Goal: Book appointment/travel/reservation

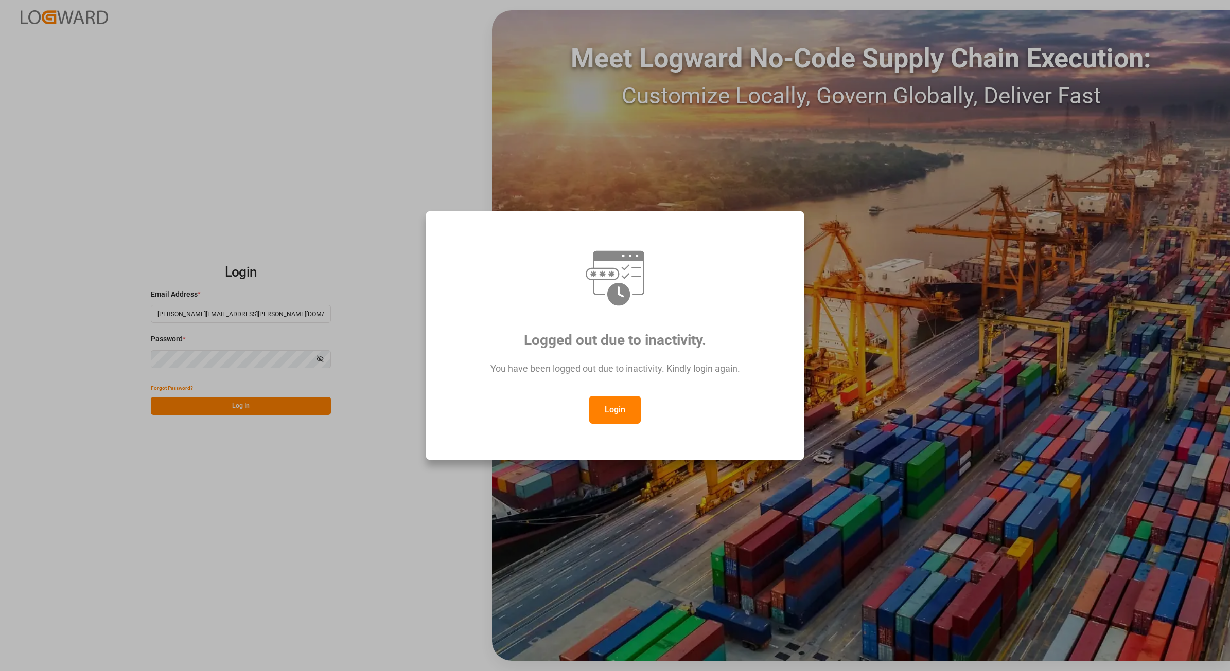
click at [621, 409] on button "Login" at bounding box center [614, 410] width 51 height 28
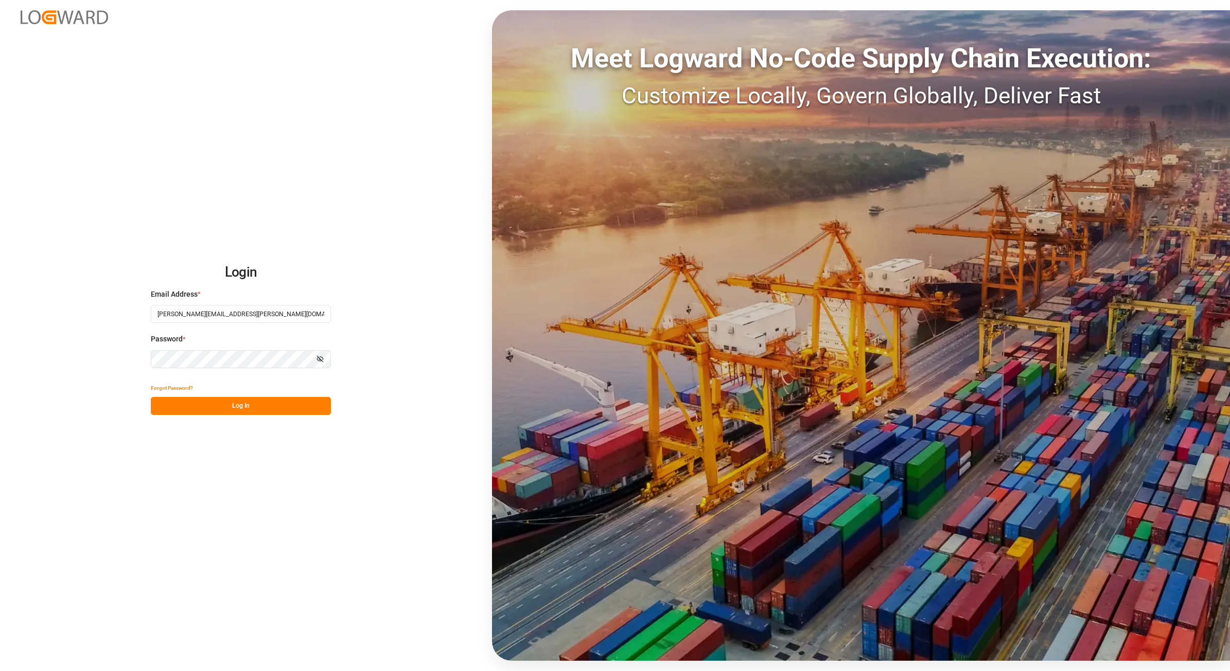
click at [211, 402] on button "Log In" at bounding box center [241, 406] width 180 height 18
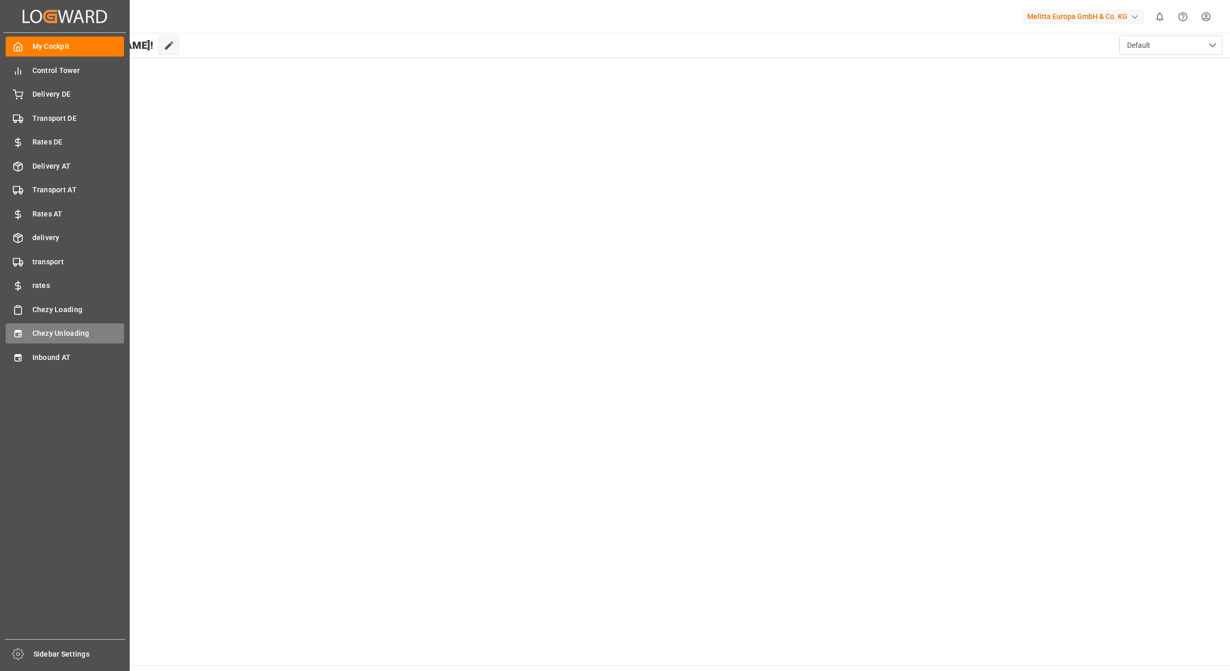
click at [44, 332] on span "Chezy Unloading" at bounding box center [78, 333] width 92 height 11
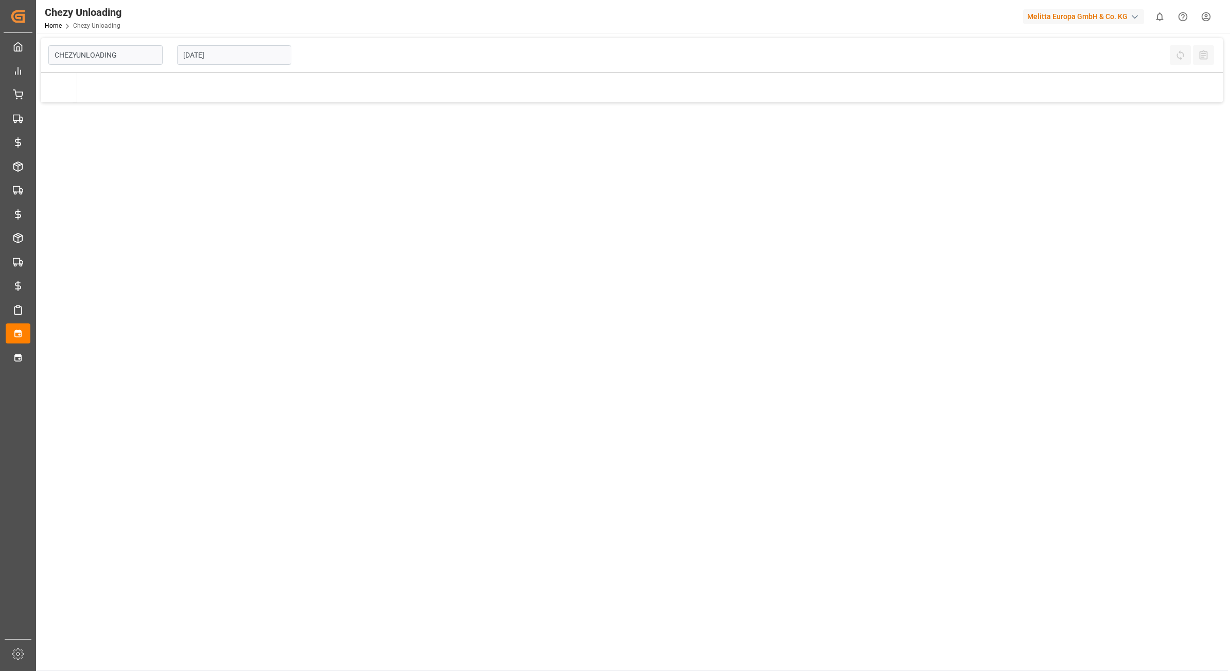
type input "Chezy Unloading"
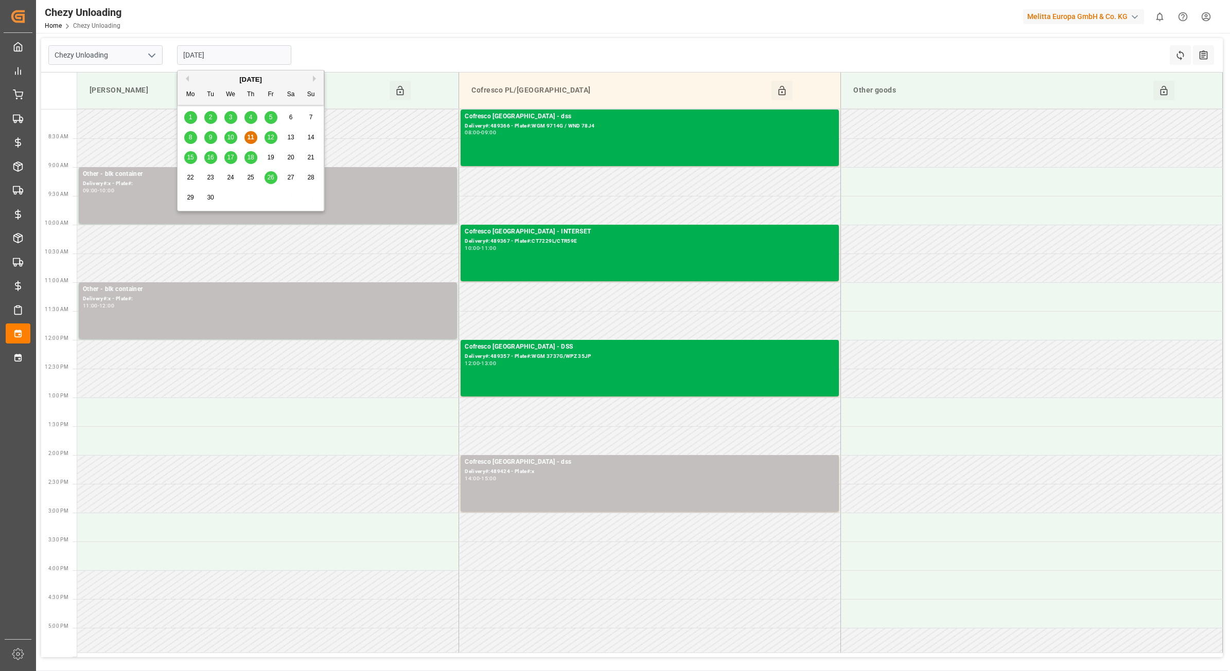
click at [214, 56] on input "[DATE]" at bounding box center [234, 55] width 114 height 20
click at [265, 139] on div "12" at bounding box center [270, 138] width 13 height 12
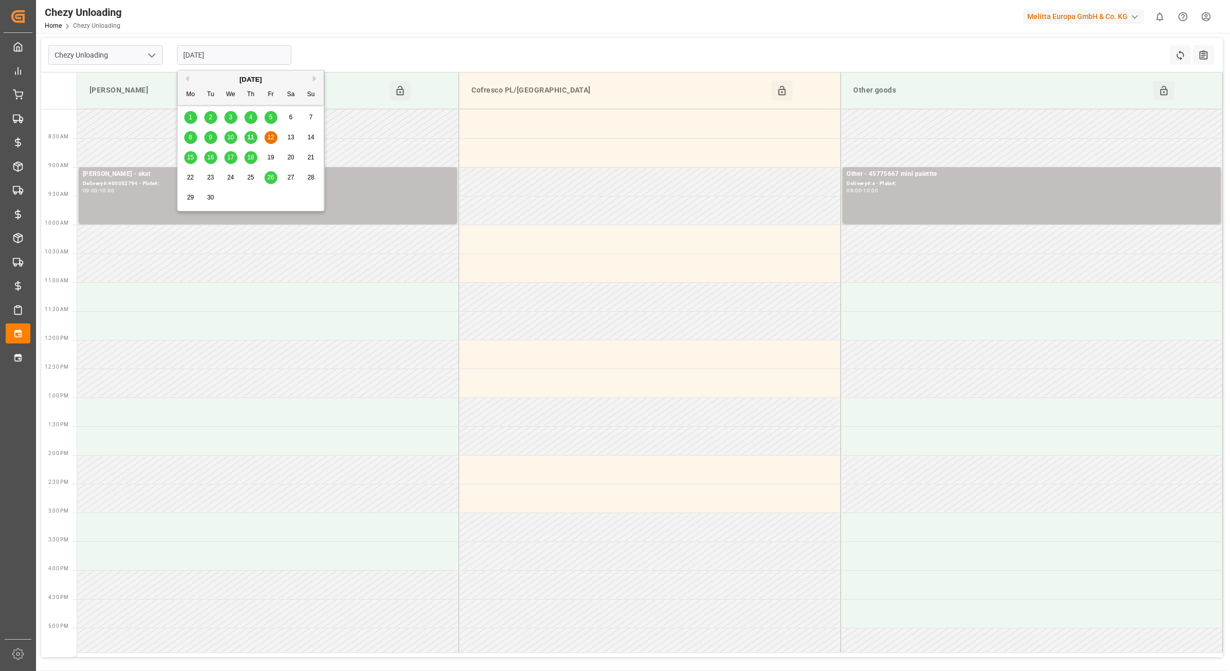
click at [214, 60] on input "[DATE]" at bounding box center [234, 55] width 114 height 20
click at [193, 157] on span "15" at bounding box center [190, 157] width 7 height 7
type input "[DATE]"
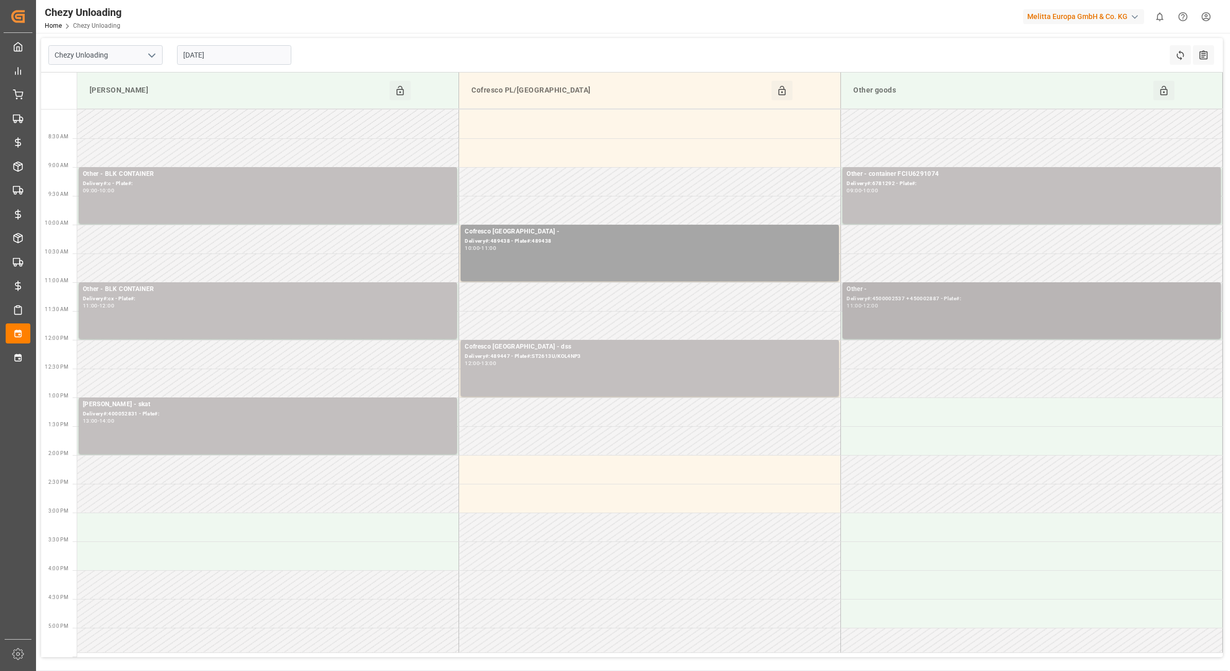
click at [897, 306] on div "11:00 - 12:00" at bounding box center [1031, 307] width 370 height 6
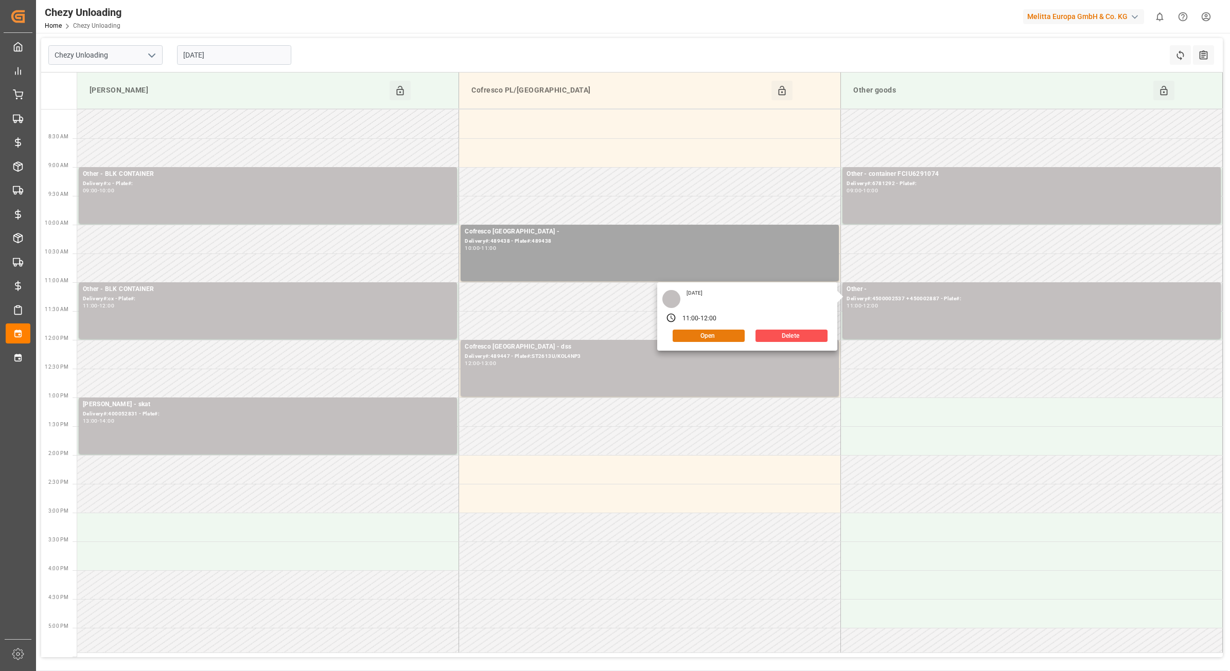
click at [721, 334] on button "Open" at bounding box center [708, 336] width 72 height 12
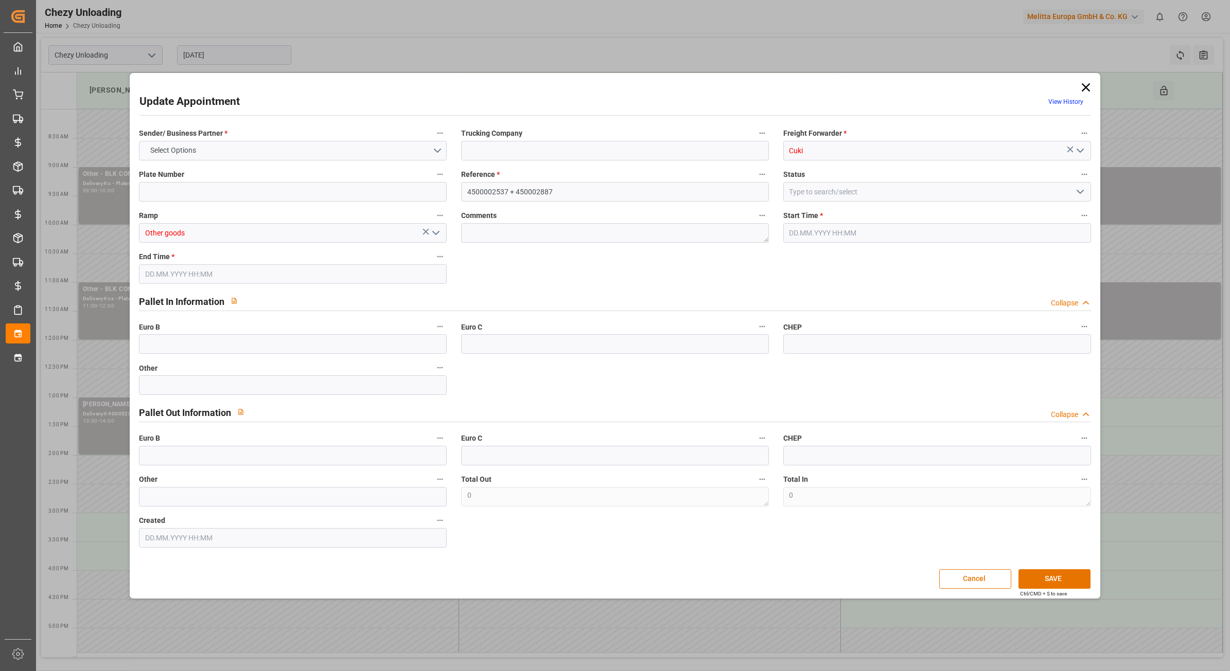
type input "[DATE] 11:00"
type input "[DATE] 12:00"
type input "[DATE] 15:22"
drag, startPoint x: 579, startPoint y: 189, endPoint x: 458, endPoint y: 196, distance: 120.6
click at [459, 194] on div "Reference * 4500002537 + 450002887" at bounding box center [615, 184] width 322 height 41
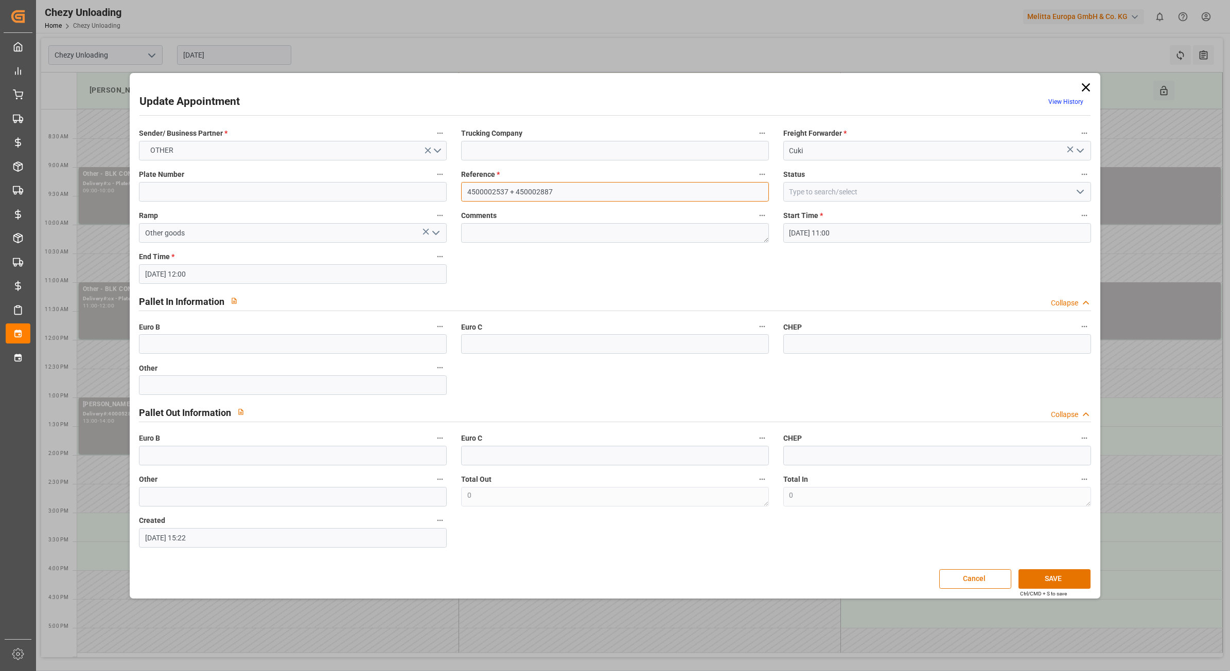
click at [593, 193] on input "4500002537 + 450002887" at bounding box center [615, 192] width 308 height 20
drag, startPoint x: 559, startPoint y: 189, endPoint x: 515, endPoint y: 201, distance: 45.4
click at [515, 201] on input "4500002537 + 450002887" at bounding box center [615, 192] width 308 height 20
click at [556, 193] on input "4500002537 + 450002887" at bounding box center [615, 192] width 308 height 20
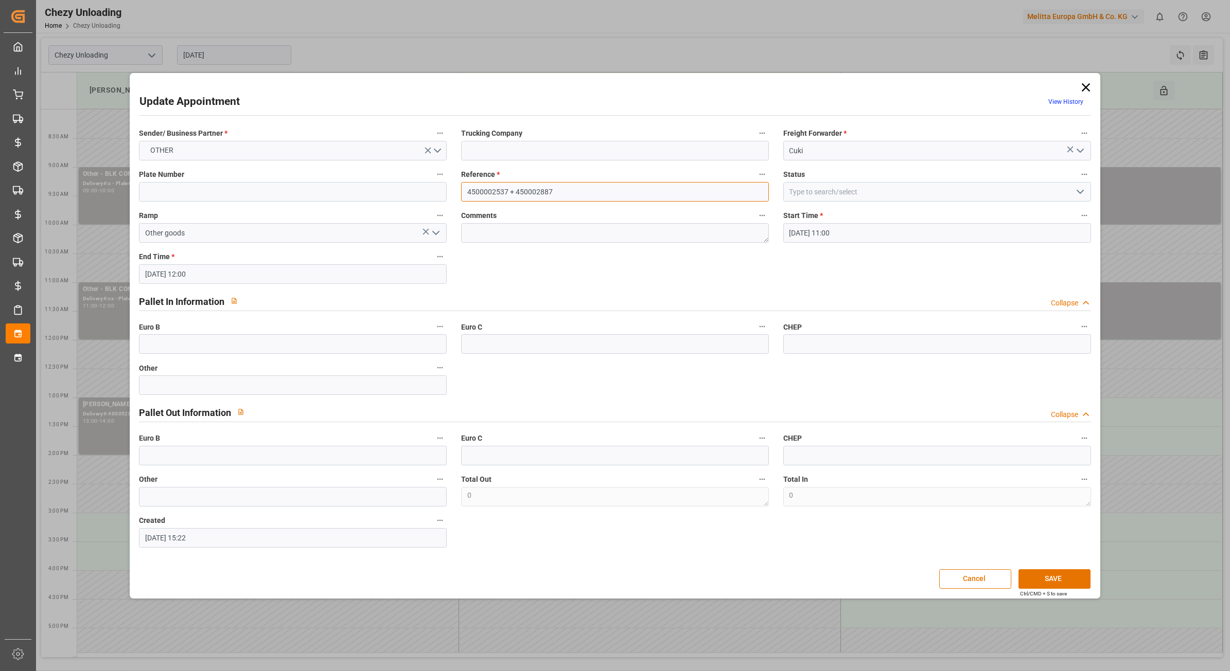
click at [552, 191] on input "4500002537 + 450002887" at bounding box center [615, 192] width 308 height 20
drag, startPoint x: 551, startPoint y: 190, endPoint x: 448, endPoint y: 189, distance: 102.4
click at [445, 190] on div "Sender/ Business Partner * OTHER Trucking Company Freight Forwarder * Cuki Plat…" at bounding box center [615, 337] width 966 height 429
click at [1089, 86] on icon at bounding box center [1085, 87] width 14 height 14
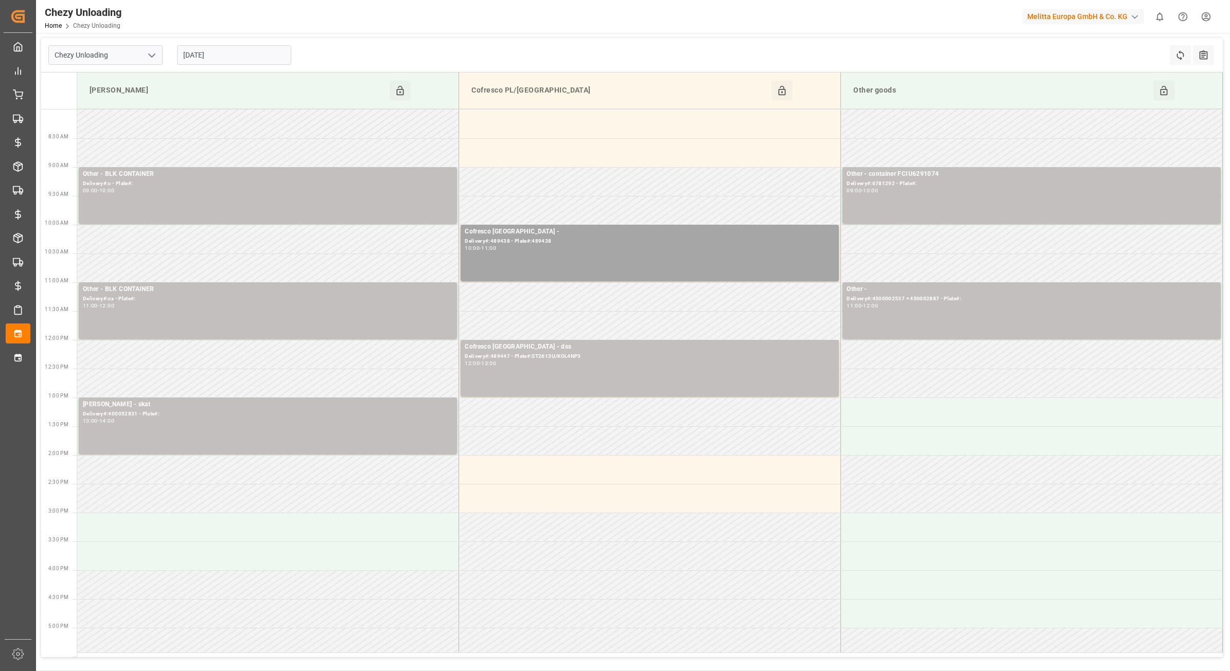
click at [433, 38] on div "Chezy Unloading [DATE] Refresh Time Slots All Audits" at bounding box center [631, 55] width 1181 height 34
